Goal: Task Accomplishment & Management: Use online tool/utility

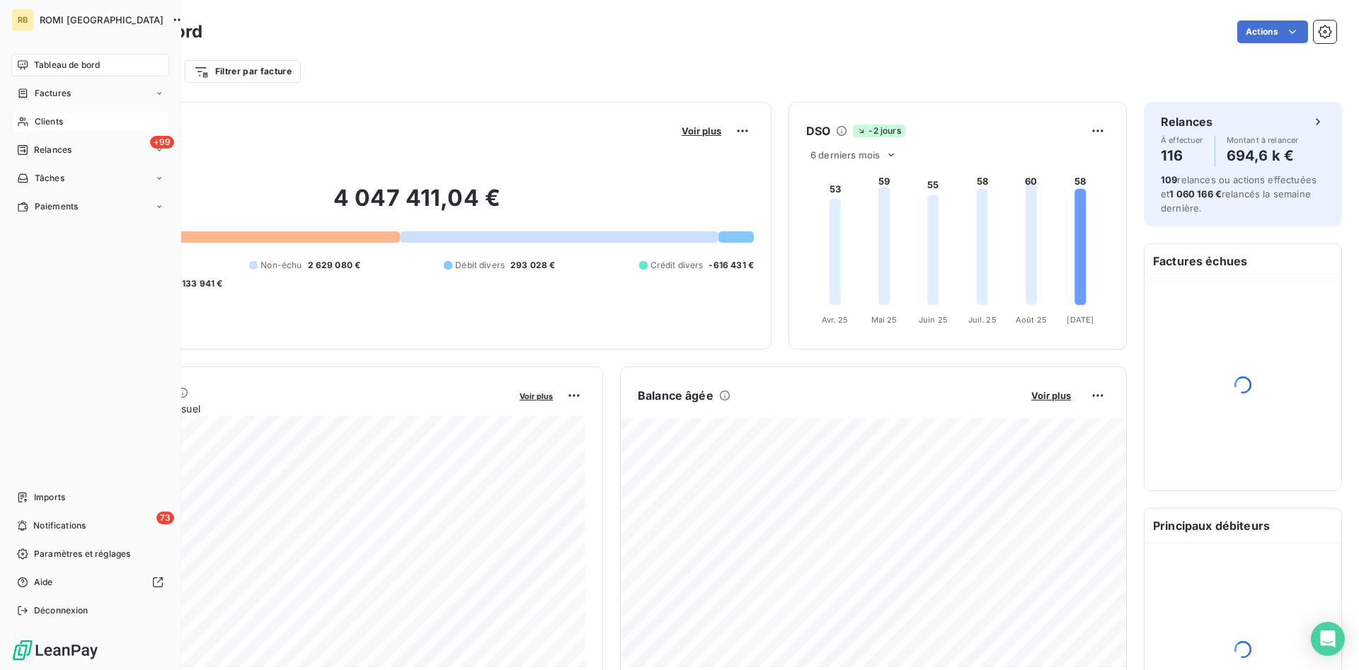
click at [63, 121] on span "Clients" at bounding box center [49, 121] width 28 height 13
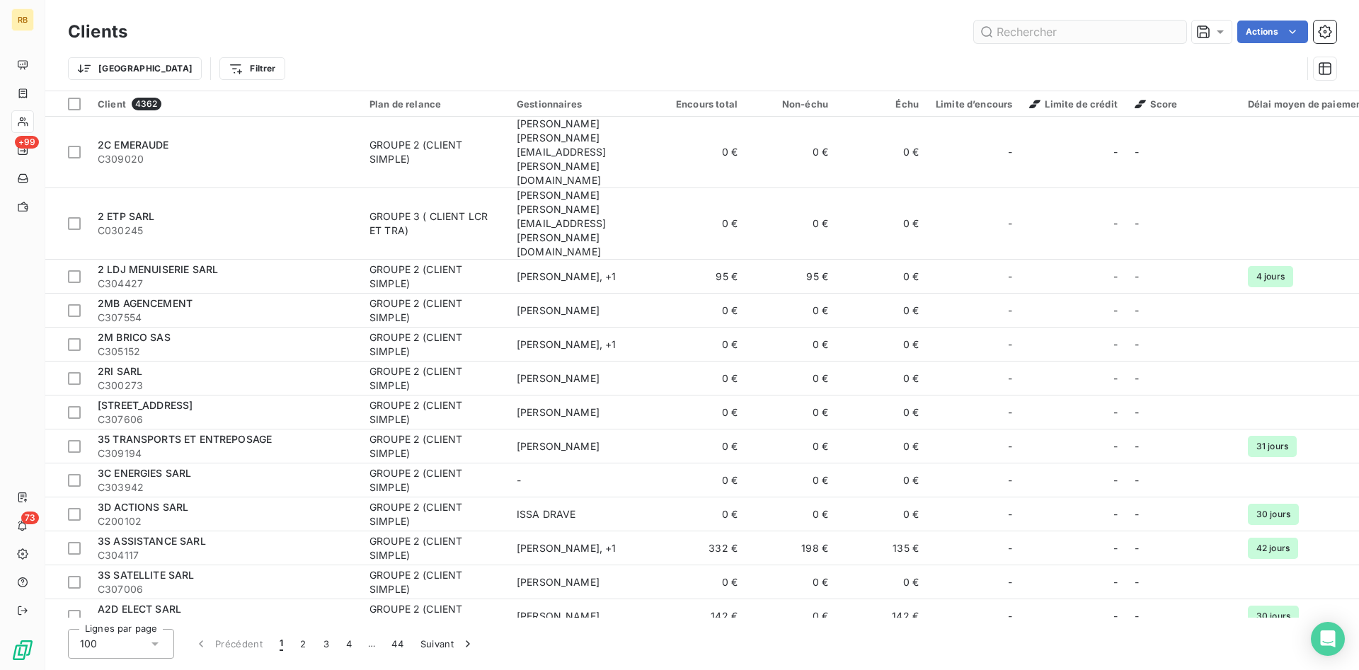
click at [1107, 38] on input "text" at bounding box center [1080, 32] width 212 height 23
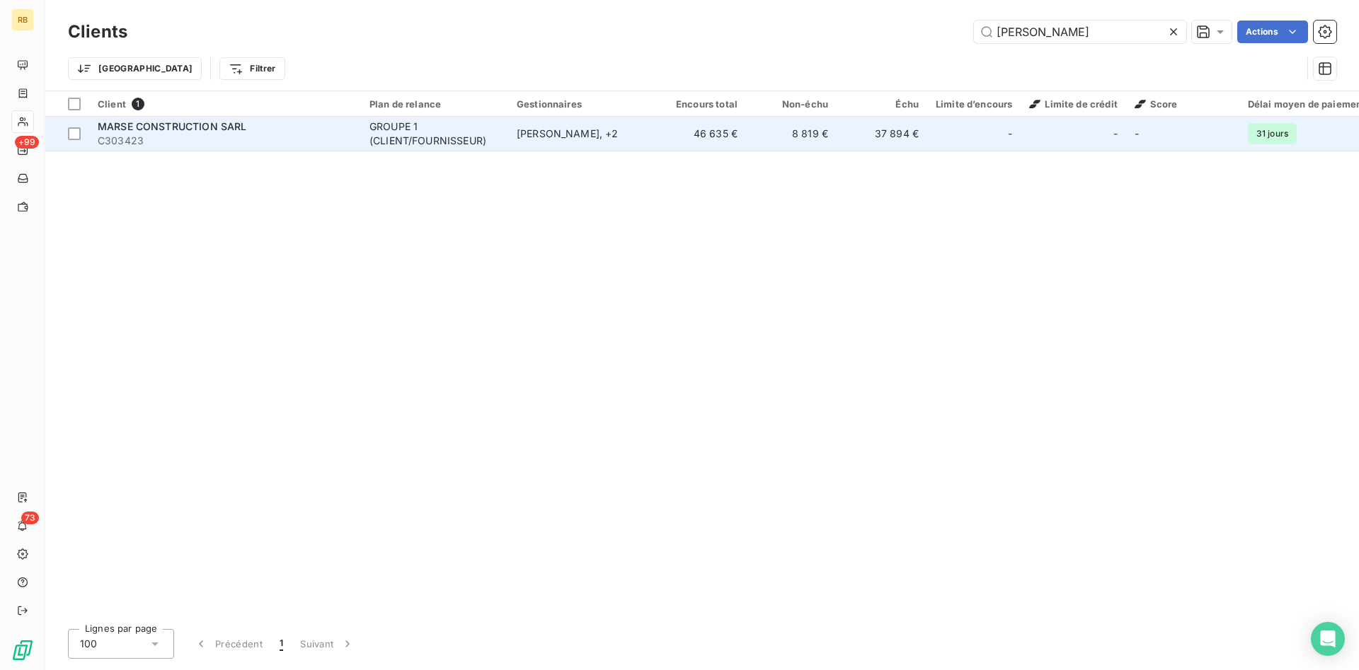
type input "[PERSON_NAME]"
click at [860, 127] on td "37 894 €" at bounding box center [881, 134] width 91 height 34
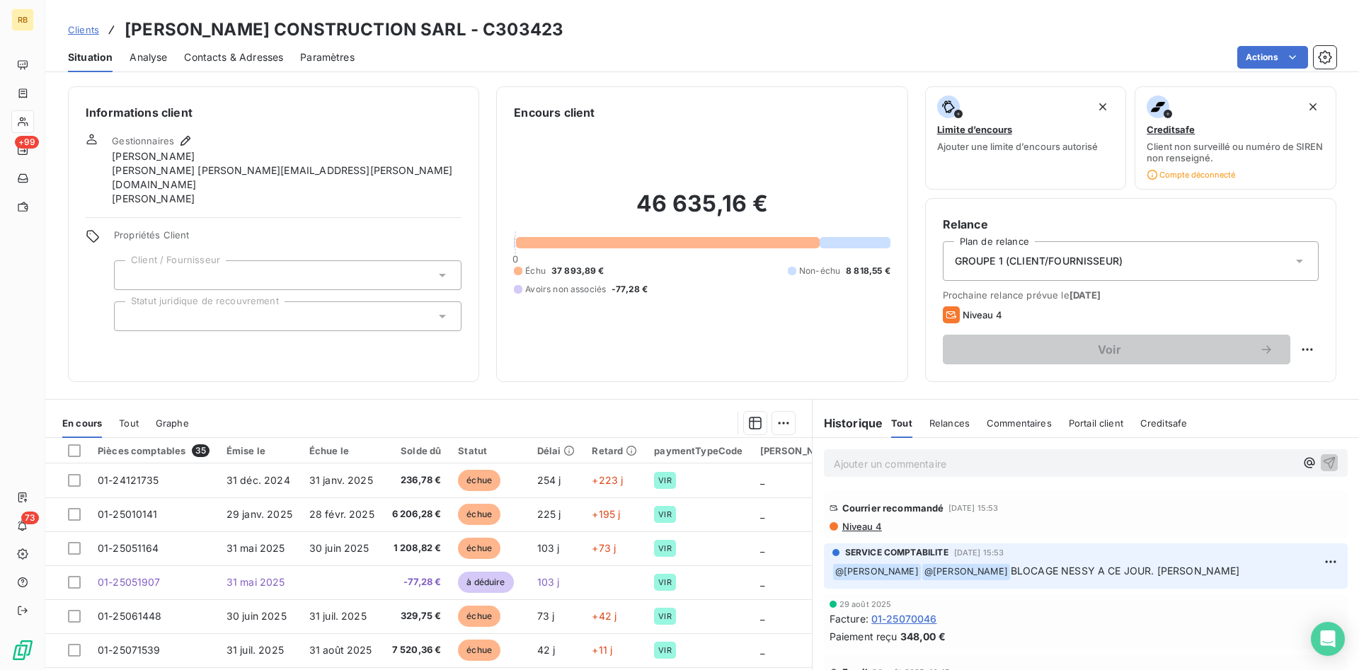
click at [865, 527] on span "Niveau 4" at bounding box center [861, 526] width 41 height 11
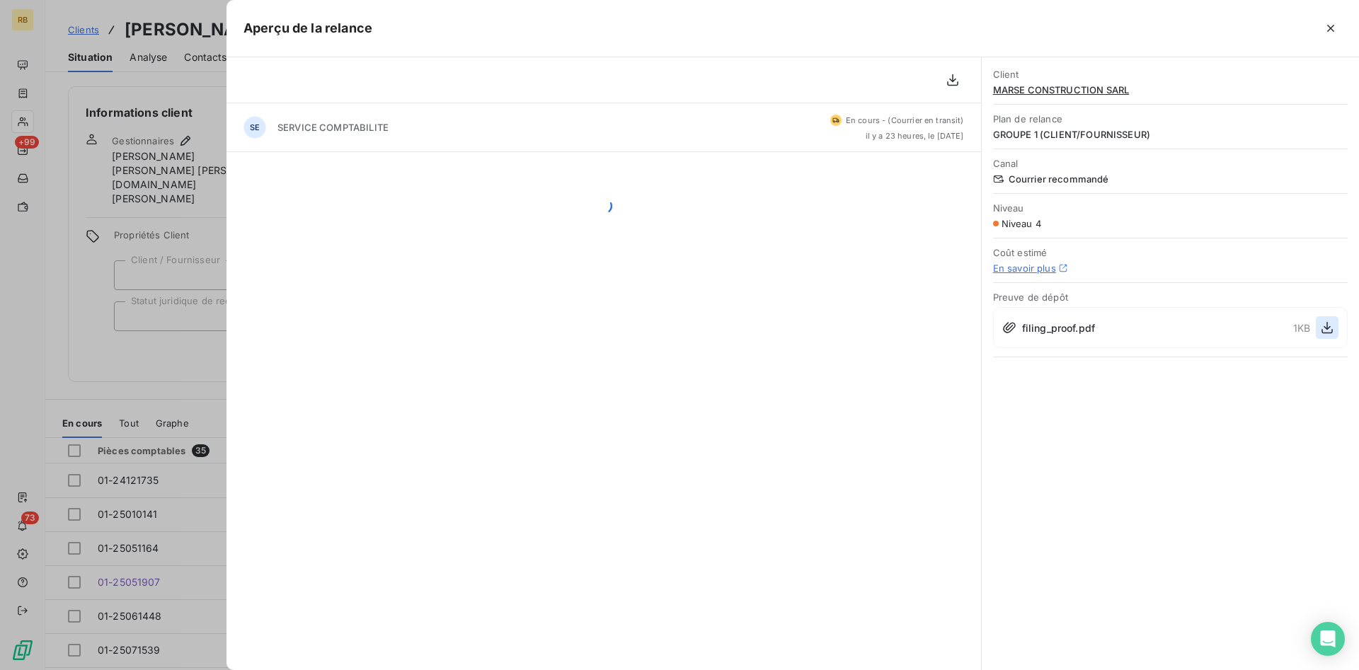
click at [1328, 326] on icon "button" at bounding box center [1327, 328] width 14 height 14
click at [1330, 28] on icon "button" at bounding box center [1330, 28] width 7 height 7
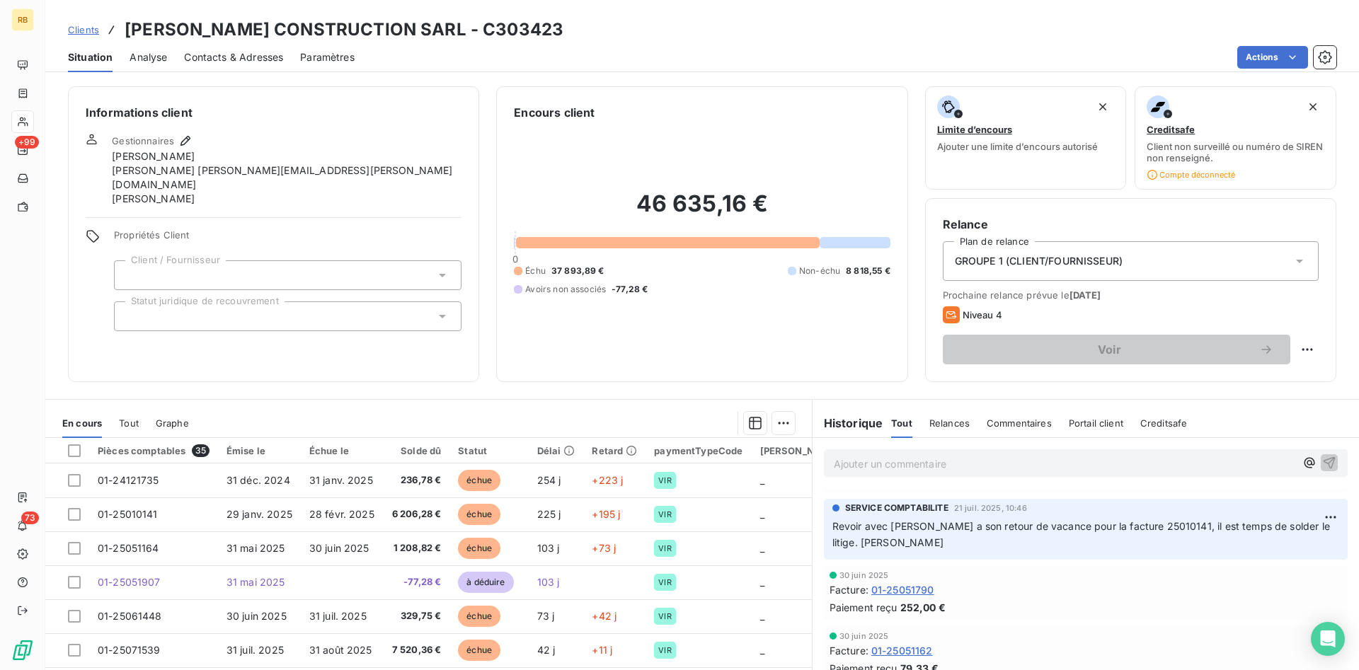
scroll to position [866, 0]
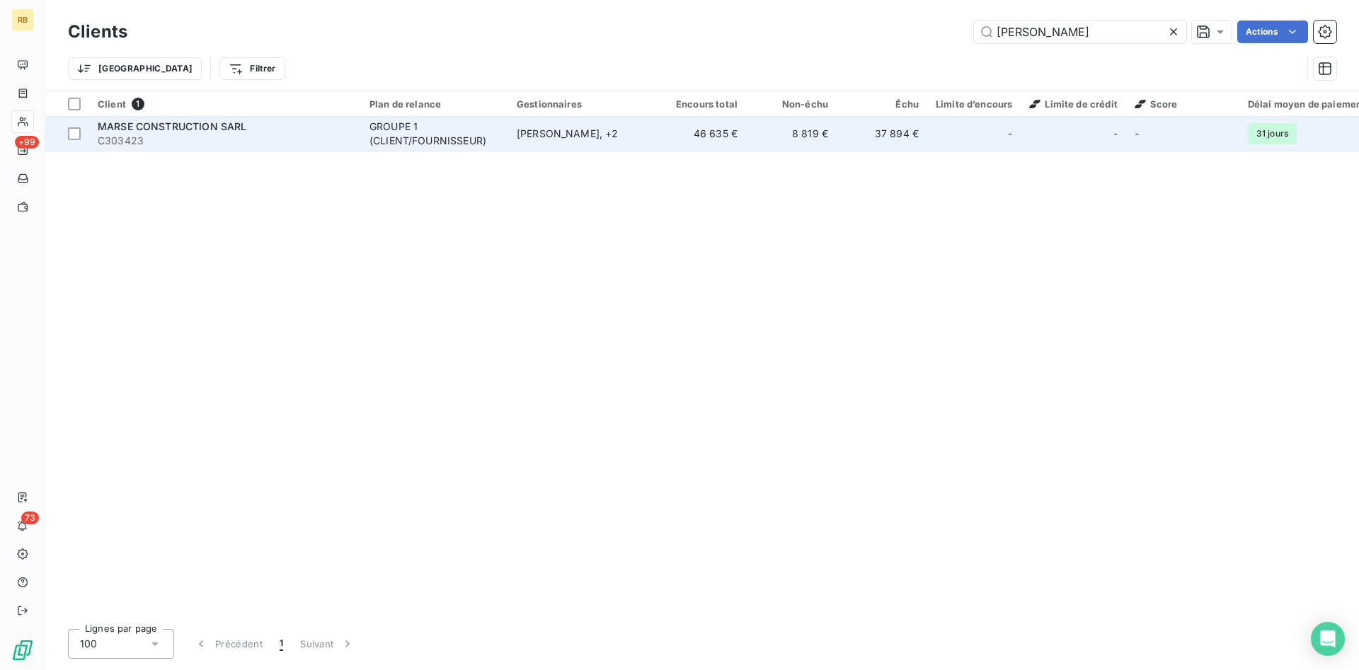
click at [274, 124] on div "MARSE CONSTRUCTION SARL" at bounding box center [225, 127] width 255 height 14
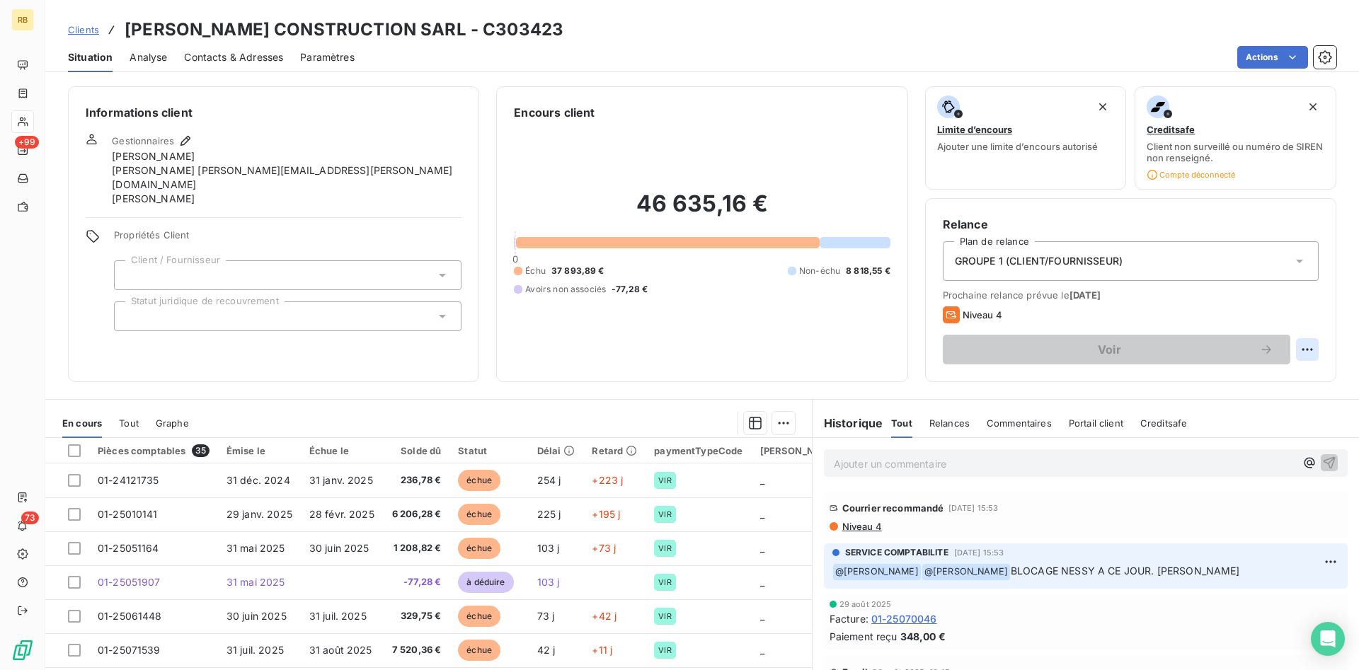
click at [1304, 349] on html "RB +99 73 Clients [PERSON_NAME] CONSTRUCTION SARL - C303423 Situation Analyse C…" at bounding box center [679, 335] width 1359 height 670
click at [1265, 382] on div "Replanifier cette action" at bounding box center [1248, 380] width 127 height 23
select select "8"
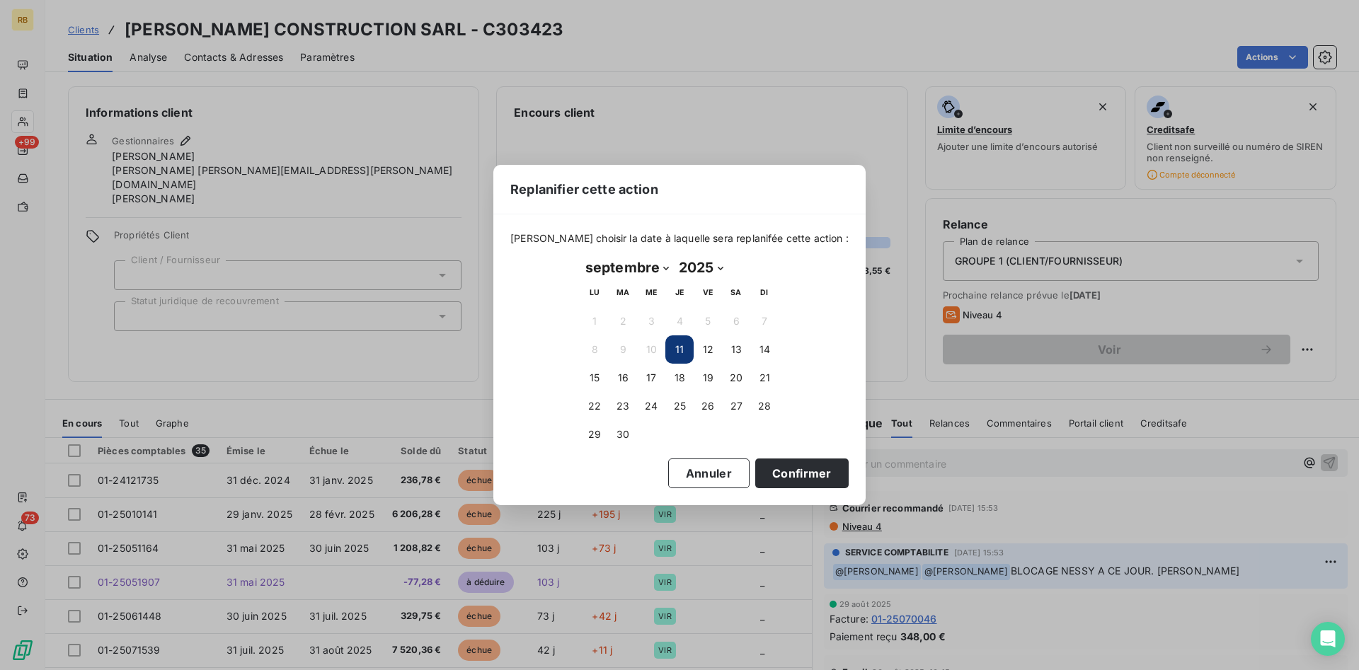
click at [676, 346] on button "11" at bounding box center [679, 349] width 28 height 28
click at [676, 350] on button "11" at bounding box center [679, 349] width 28 height 28
click at [759, 470] on button "Confirmer" at bounding box center [801, 474] width 93 height 30
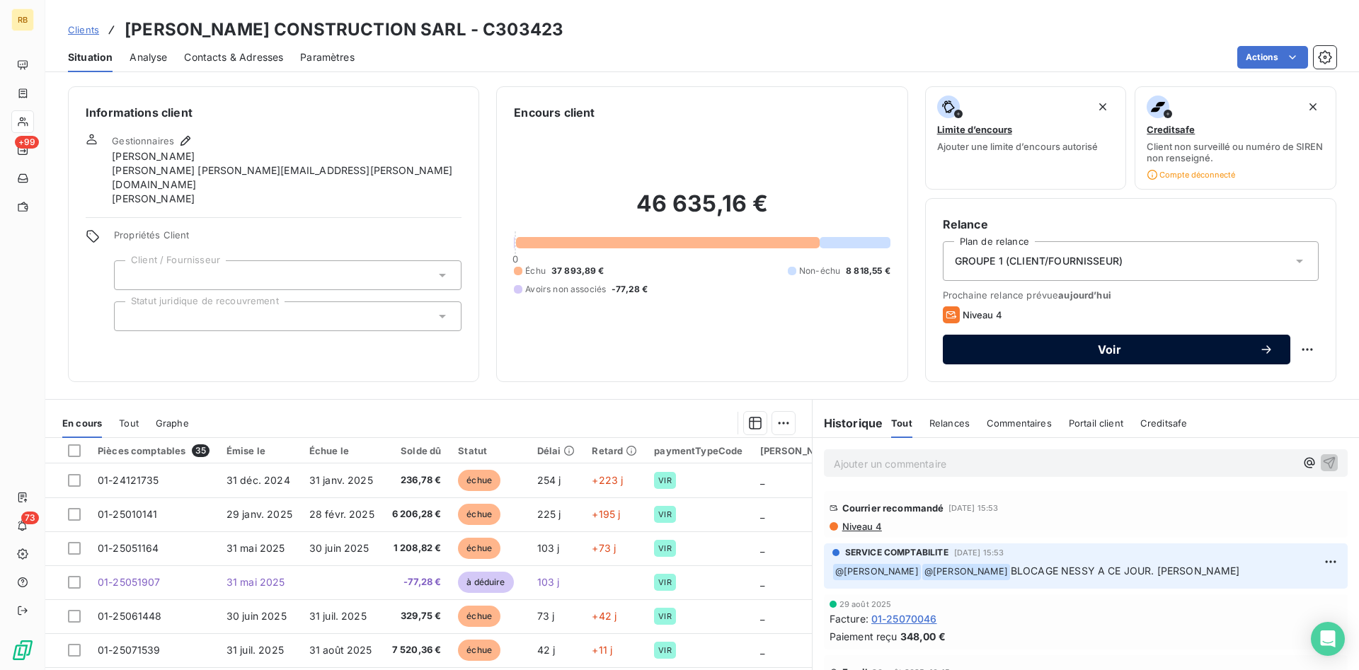
click at [1207, 347] on span "Voir" at bounding box center [1109, 349] width 299 height 11
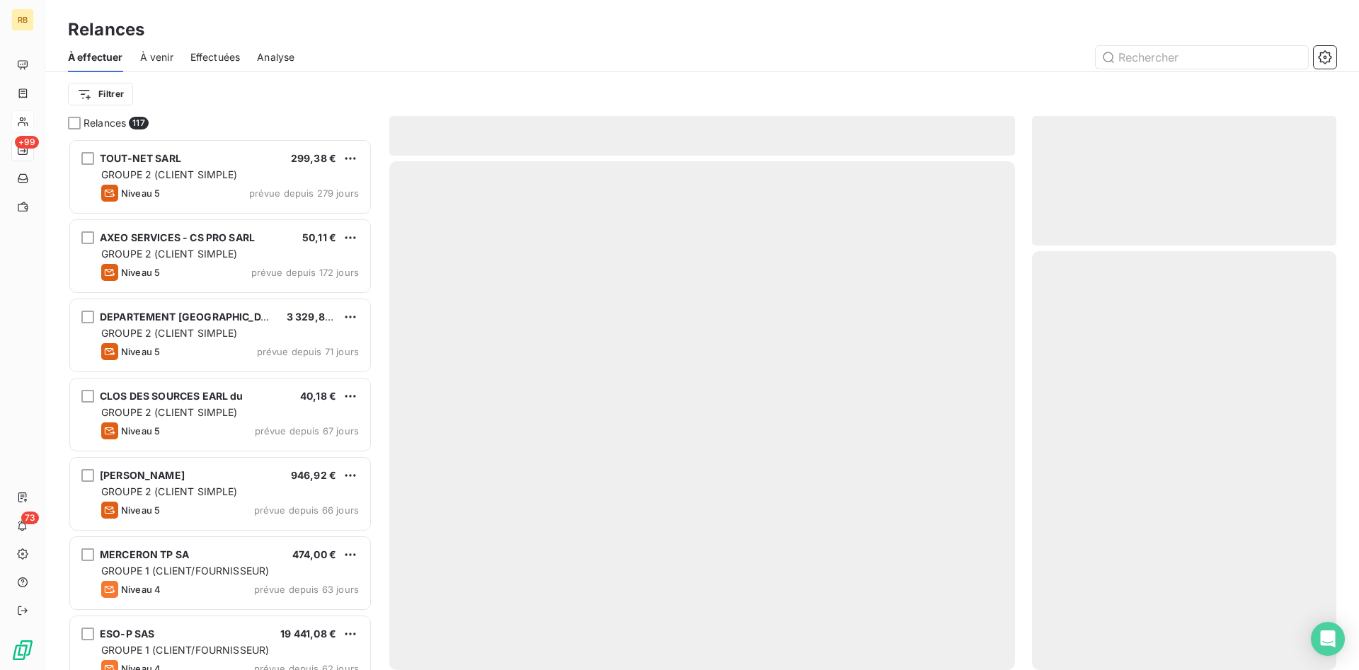
scroll to position [531, 304]
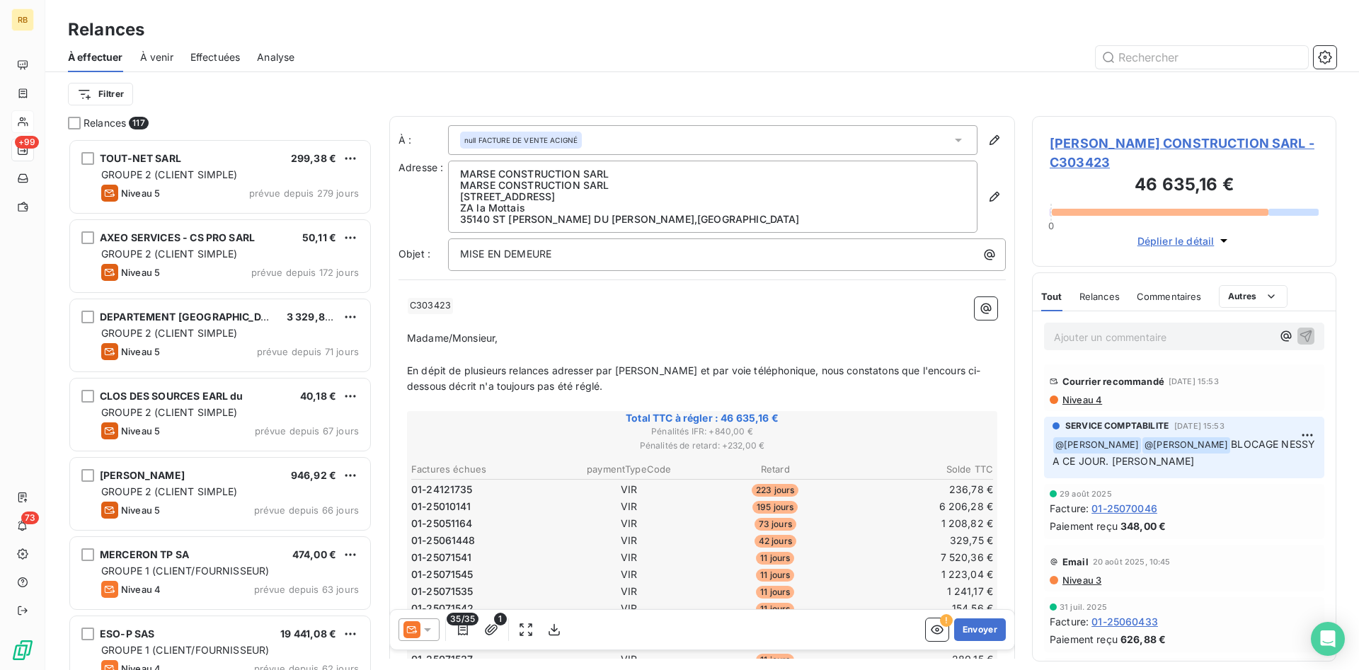
click at [430, 628] on icon at bounding box center [427, 630] width 14 height 14
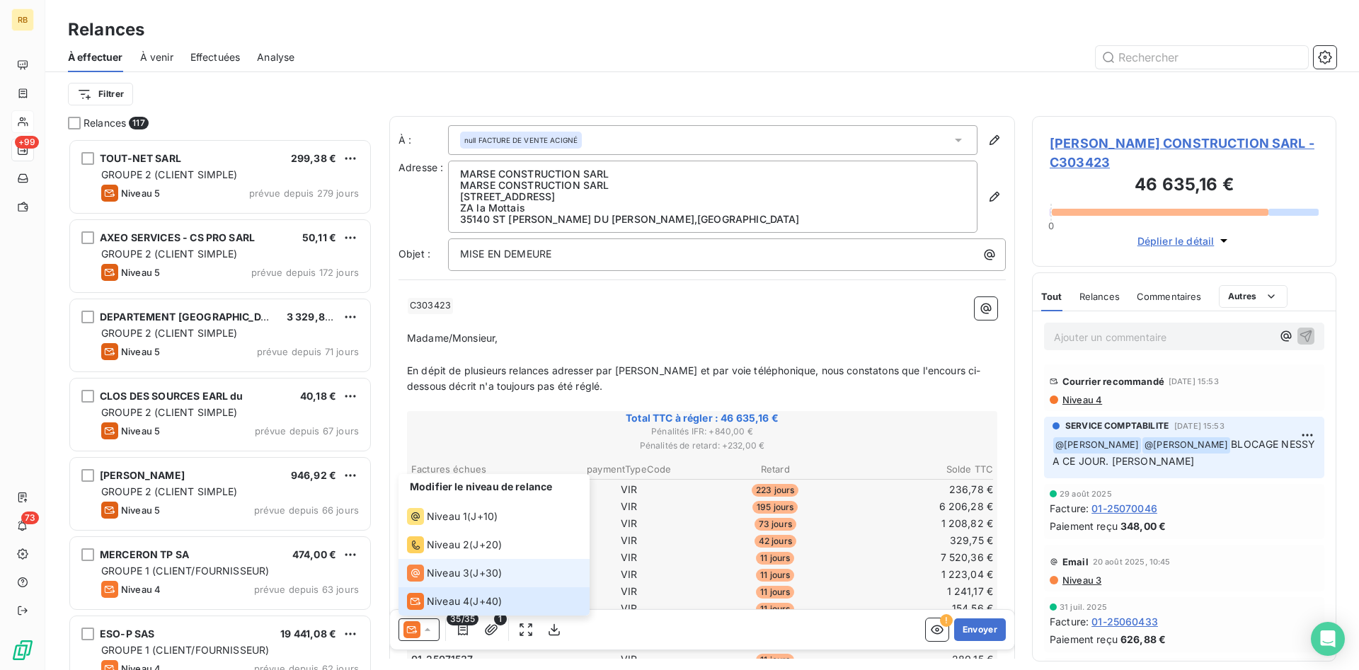
click at [459, 578] on span "Niveau 3" at bounding box center [448, 573] width 42 height 14
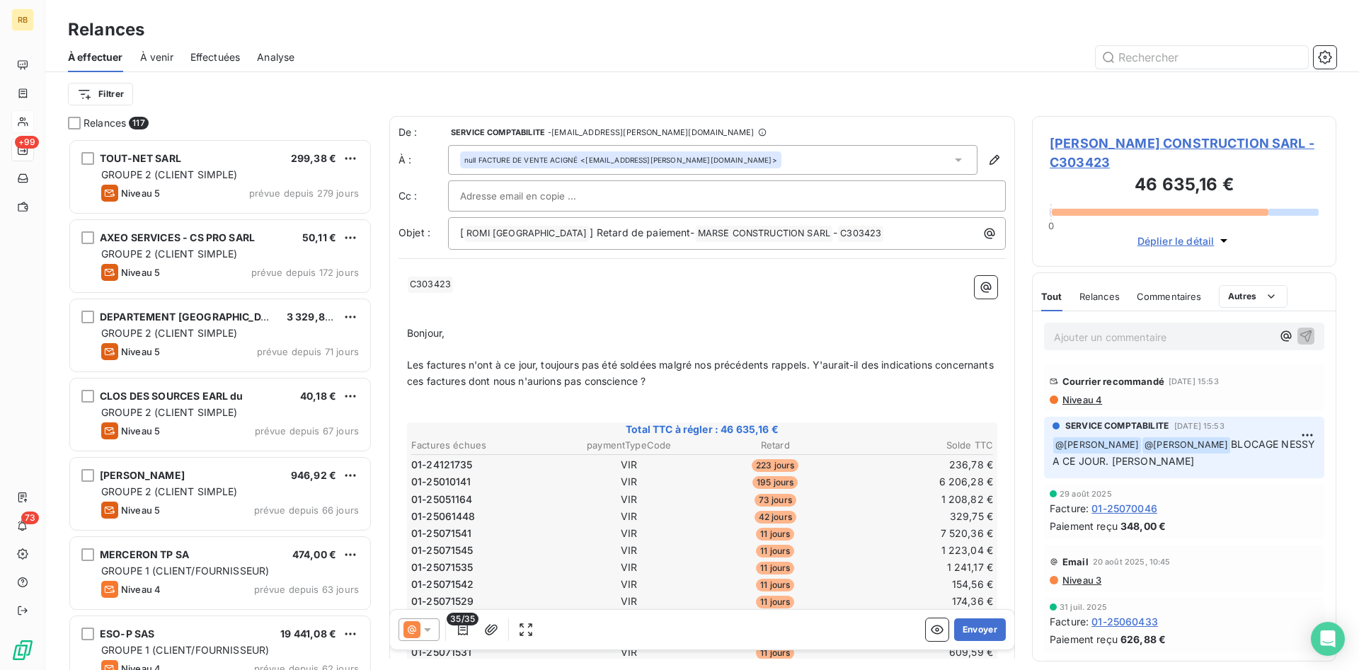
click at [499, 195] on input "text" at bounding box center [536, 195] width 152 height 21
paste input "[EMAIL_ADDRESS][PERSON_NAME][DOMAIN_NAME]"
type input "[EMAIL_ADDRESS][PERSON_NAME][DOMAIN_NAME]"
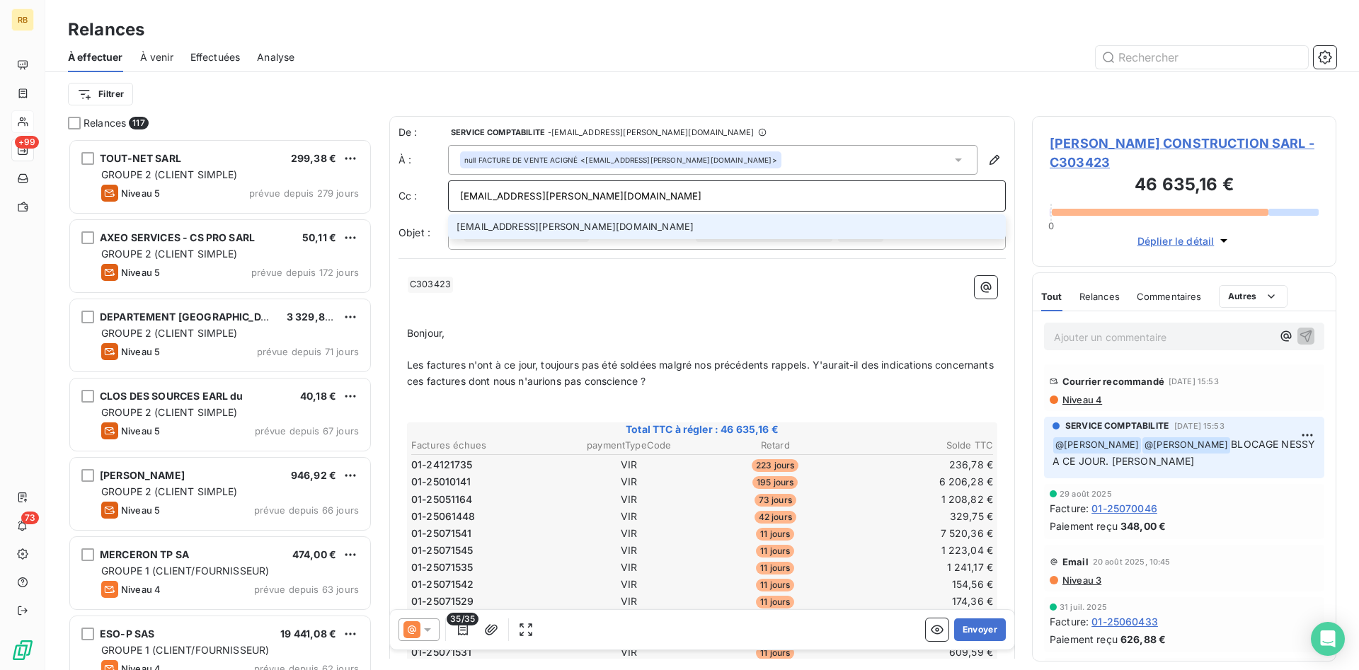
drag, startPoint x: 652, startPoint y: 198, endPoint x: 415, endPoint y: 192, distance: 237.1
click at [460, 192] on input "[EMAIL_ADDRESS][PERSON_NAME][DOMAIN_NAME]" at bounding box center [727, 195] width 534 height 21
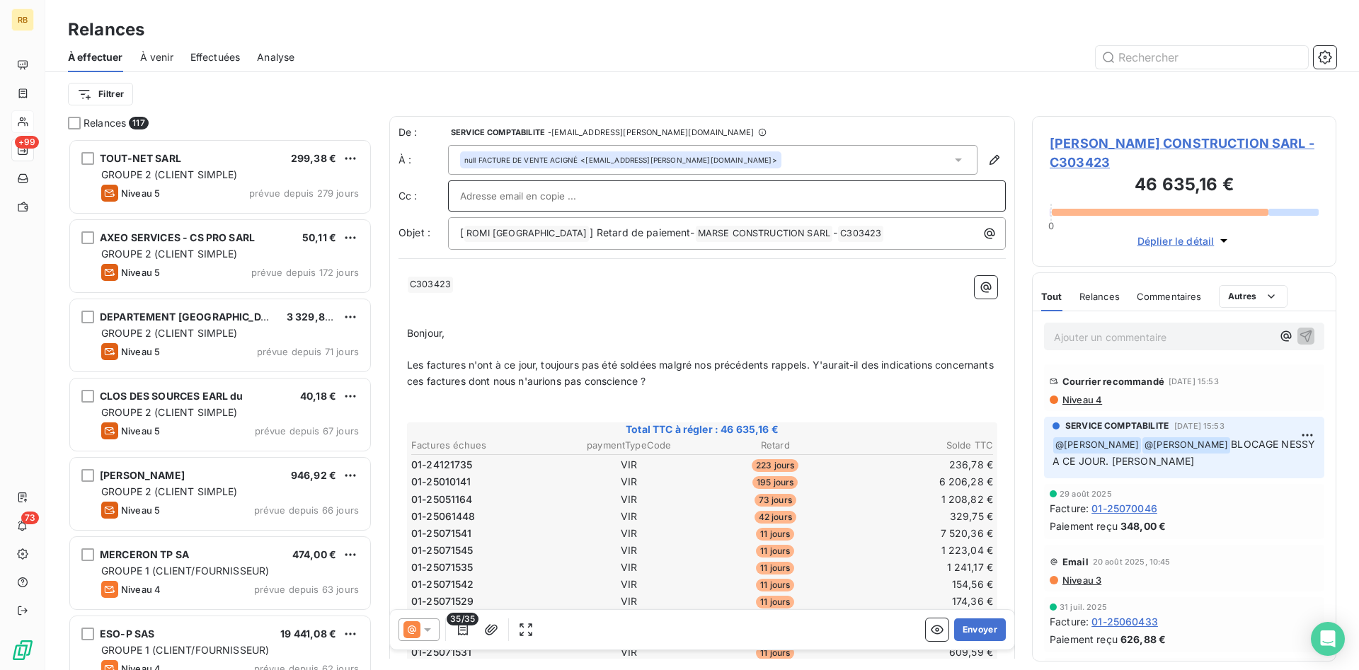
click at [687, 292] on p "﻿ C303423 ﻿ ﻿" at bounding box center [702, 284] width 590 height 17
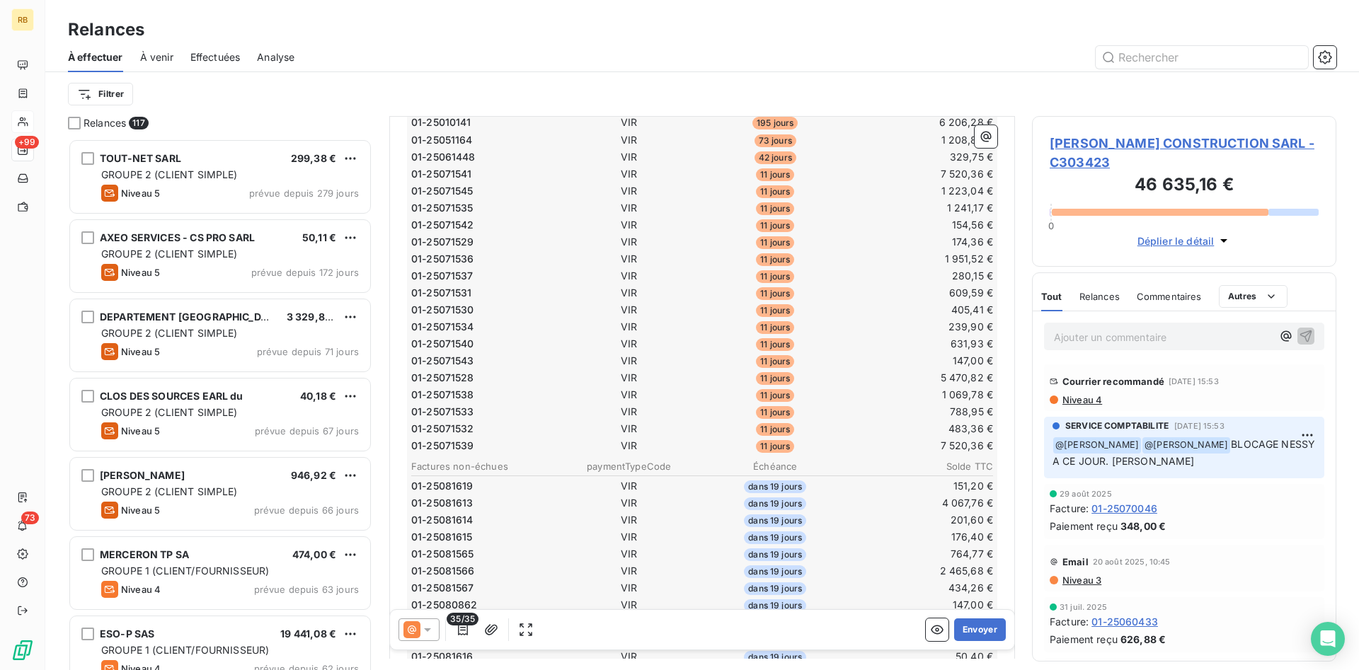
scroll to position [362, 0]
click at [987, 629] on button "Envoyer" at bounding box center [980, 629] width 52 height 23
